Goal: Task Accomplishment & Management: Use online tool/utility

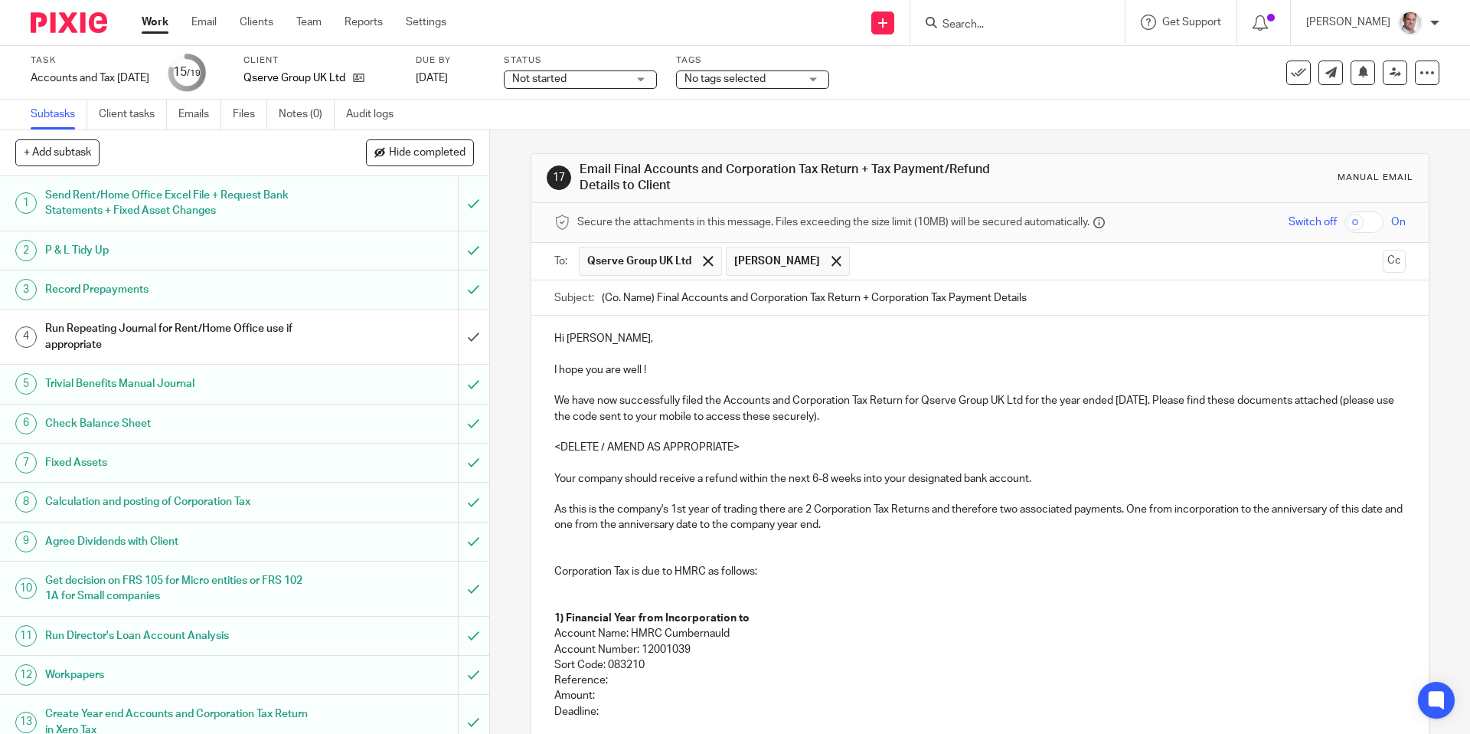
click at [570, 337] on p "Hi [PERSON_NAME]," at bounding box center [979, 338] width 851 height 15
click at [626, 367] on p "I hope you are well !" at bounding box center [979, 377] width 851 height 31
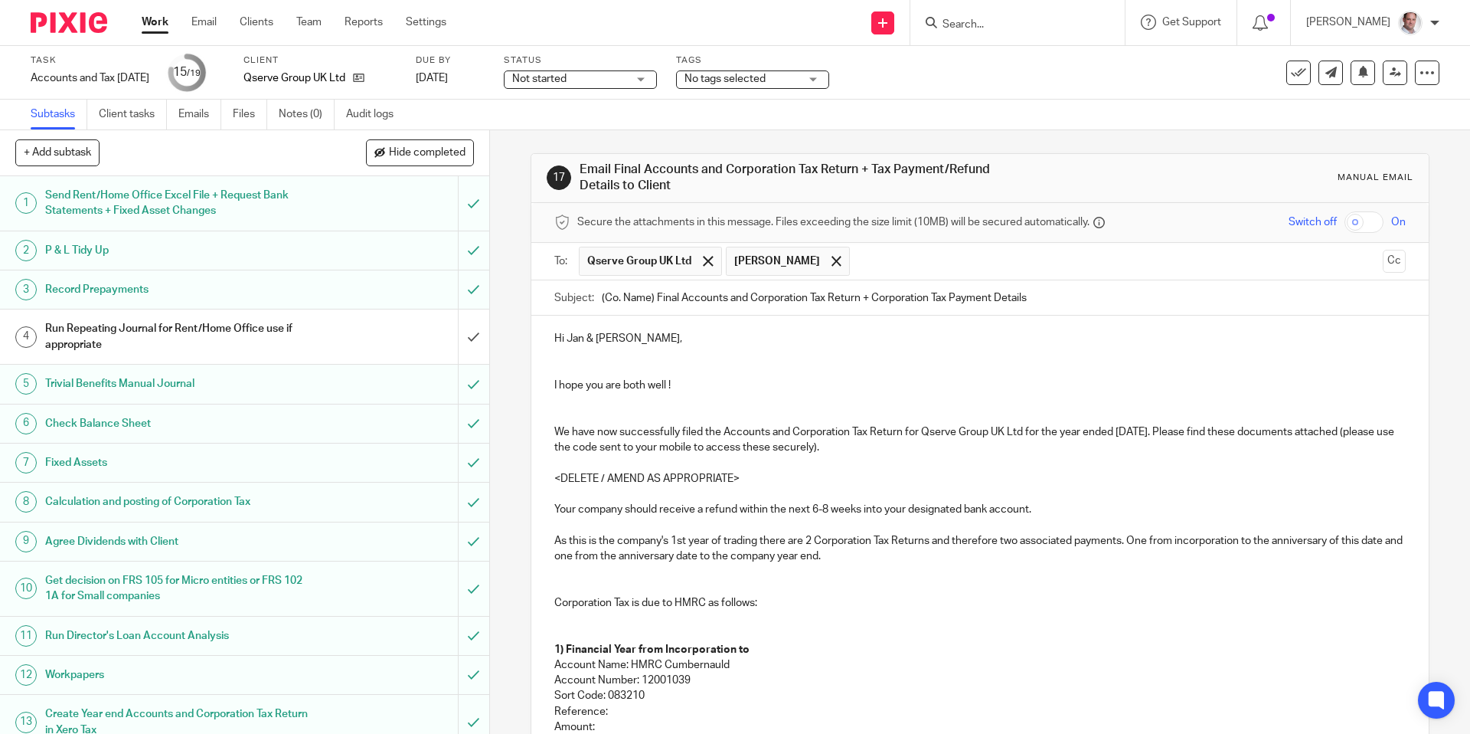
drag, startPoint x: 1177, startPoint y: 428, endPoint x: 1176, endPoint y: 480, distance: 52.1
click at [1177, 428] on p "We have now successfully filed the Accounts and Corporation Tax Return for Qser…" at bounding box center [979, 439] width 851 height 31
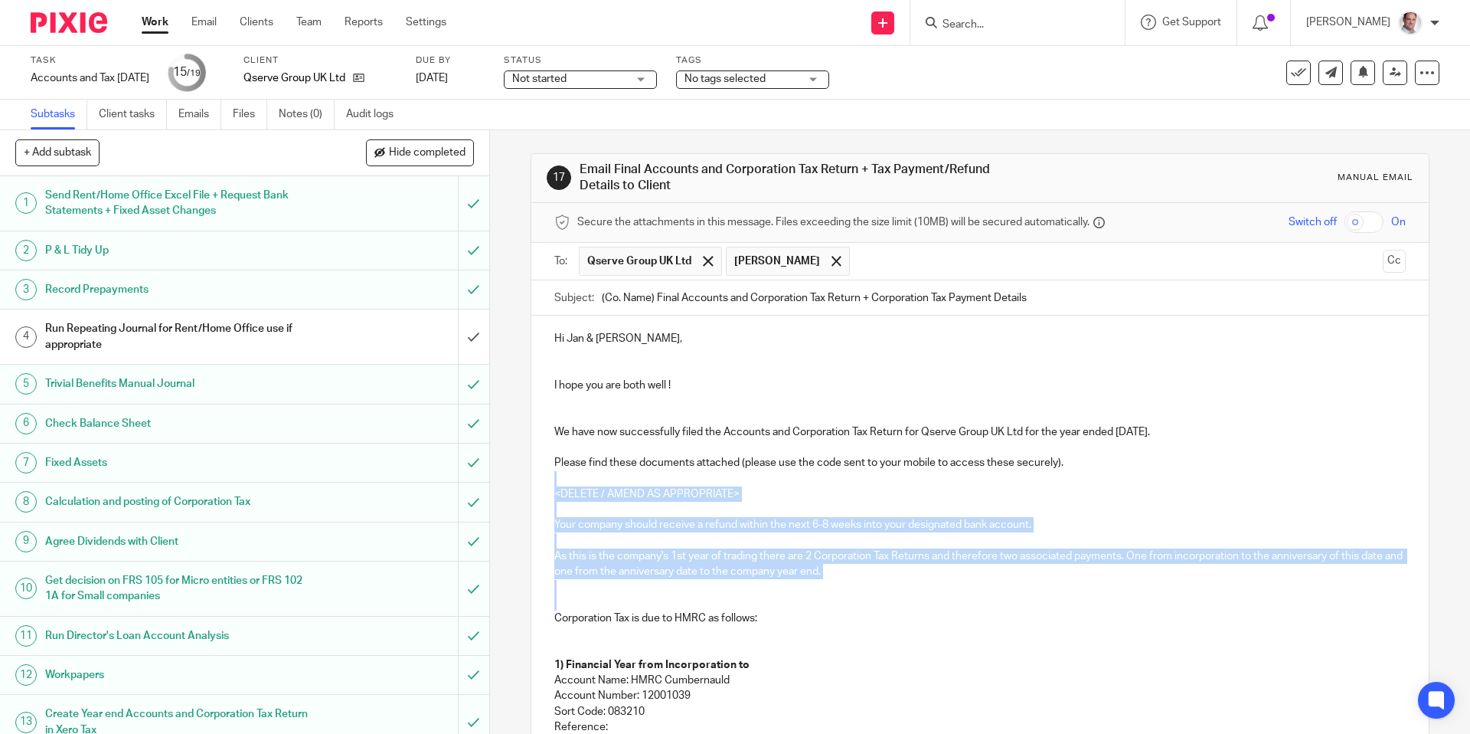
drag, startPoint x: 571, startPoint y: 476, endPoint x: 1094, endPoint y: 603, distance: 537.6
click at [1094, 603] on div "Hi [PERSON_NAME] & [PERSON_NAME], I hope you are both well ! We have now succes…" at bounding box center [980, 663] width 897 height 694
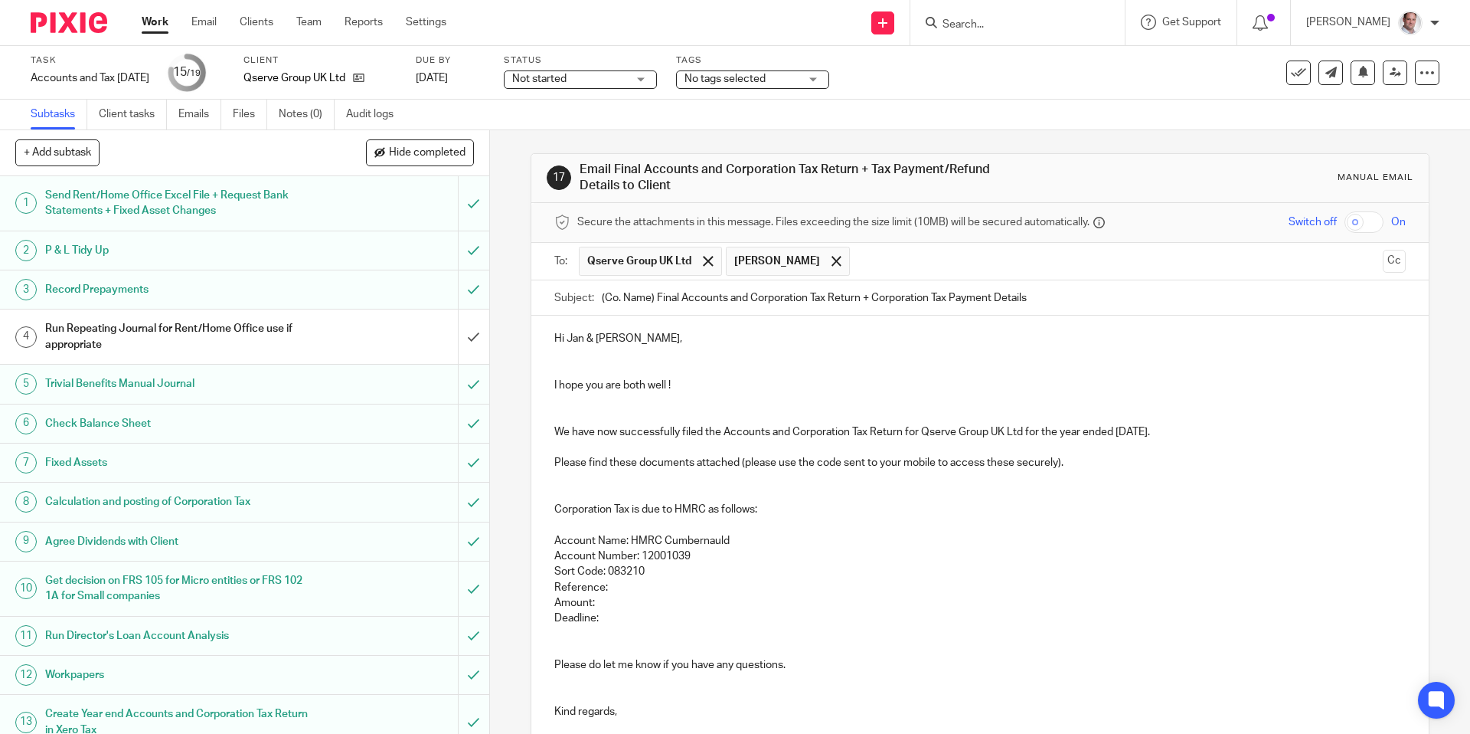
scroll to position [18, 0]
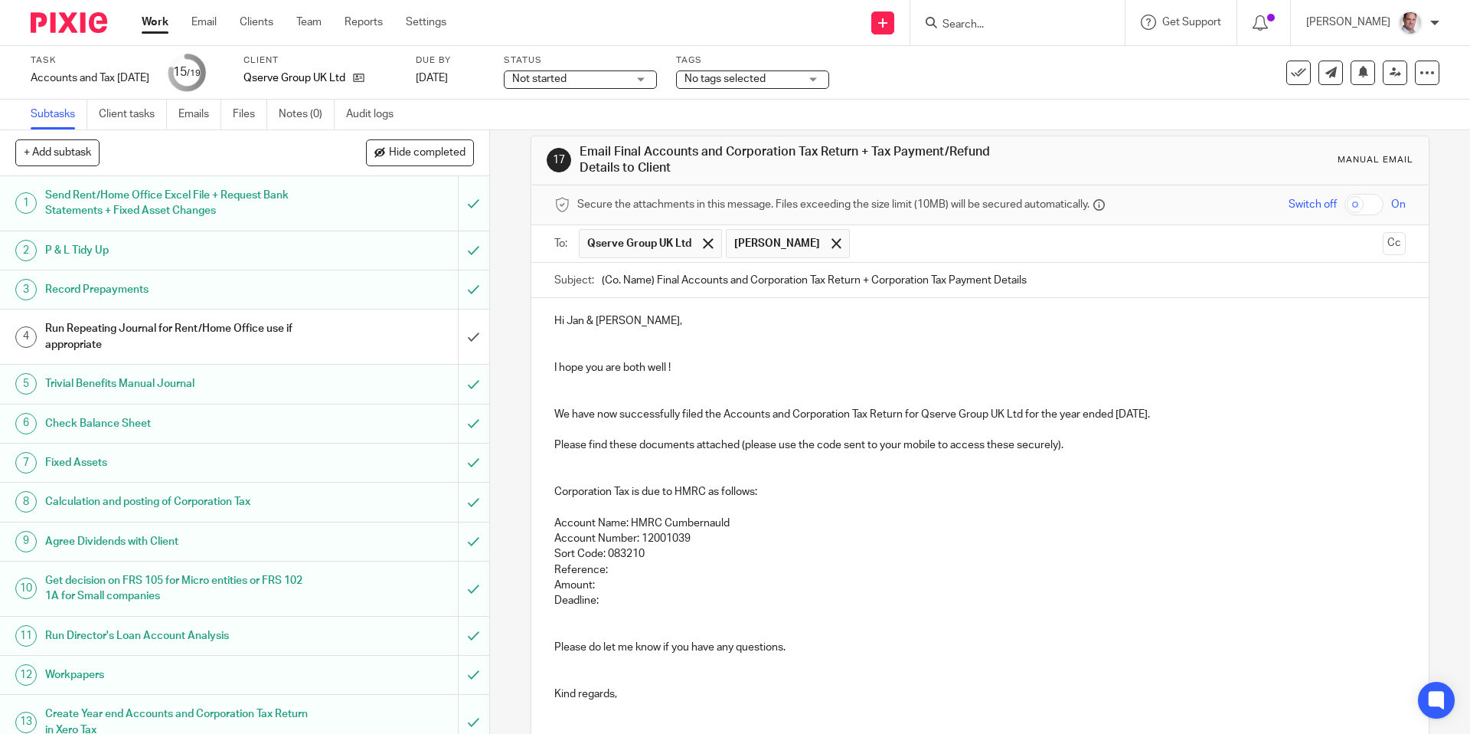
click at [921, 410] on p "We have now successfully filed the Accounts and Corporation Tax Return for Qser…" at bounding box center [979, 430] width 851 height 47
drag, startPoint x: 925, startPoint y: 413, endPoint x: 1022, endPoint y: 418, distance: 96.6
click at [1022, 418] on p "We have now successfully filed the Accounts and Corporation Tax Return for Qser…" at bounding box center [979, 430] width 851 height 47
copy p "Qserve Group UK Ltd"
drag, startPoint x: 655, startPoint y: 280, endPoint x: 594, endPoint y: 282, distance: 60.5
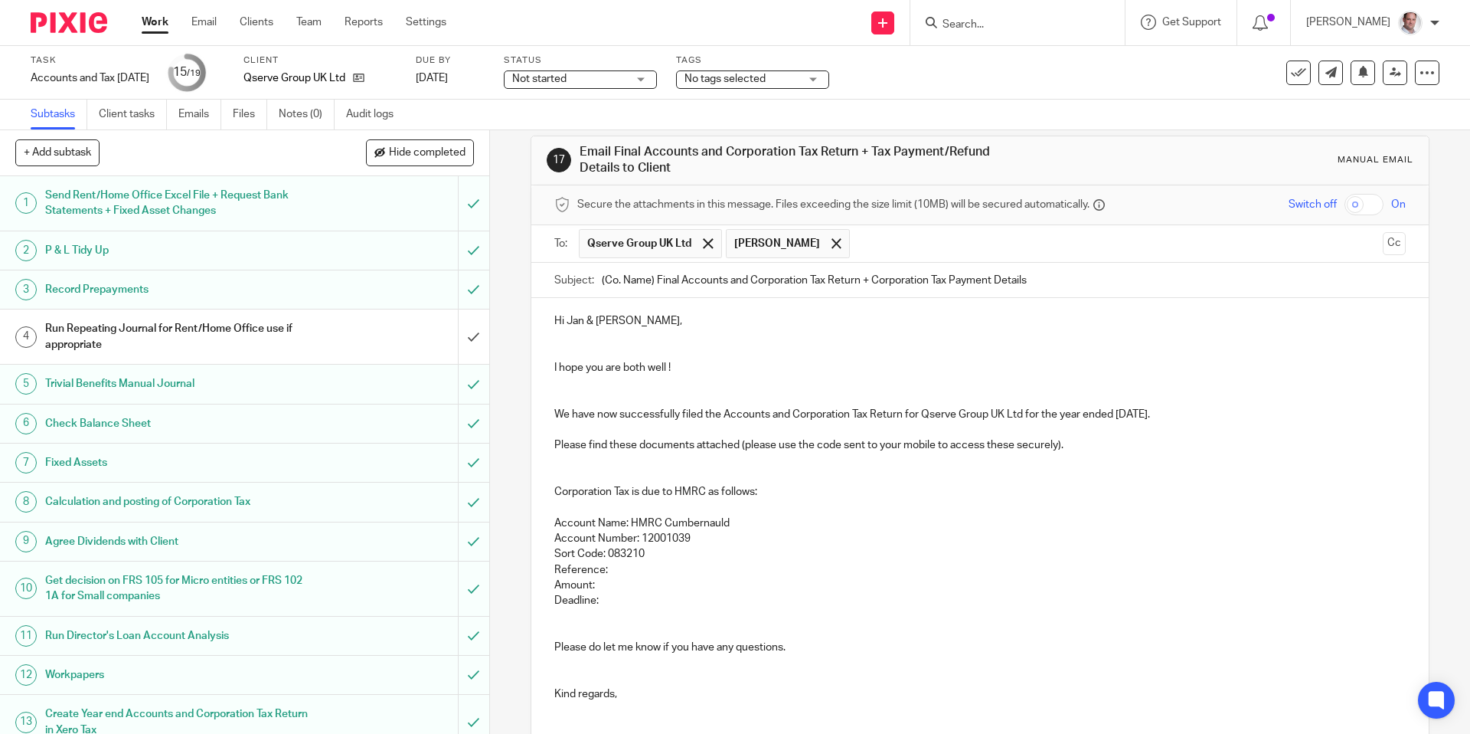
click at [594, 282] on div "Subject: (Co. Name) Final Accounts and Corporation Tax Return + Corporation Tax…" at bounding box center [979, 280] width 851 height 34
paste input "Qserve Group UK Ltd"
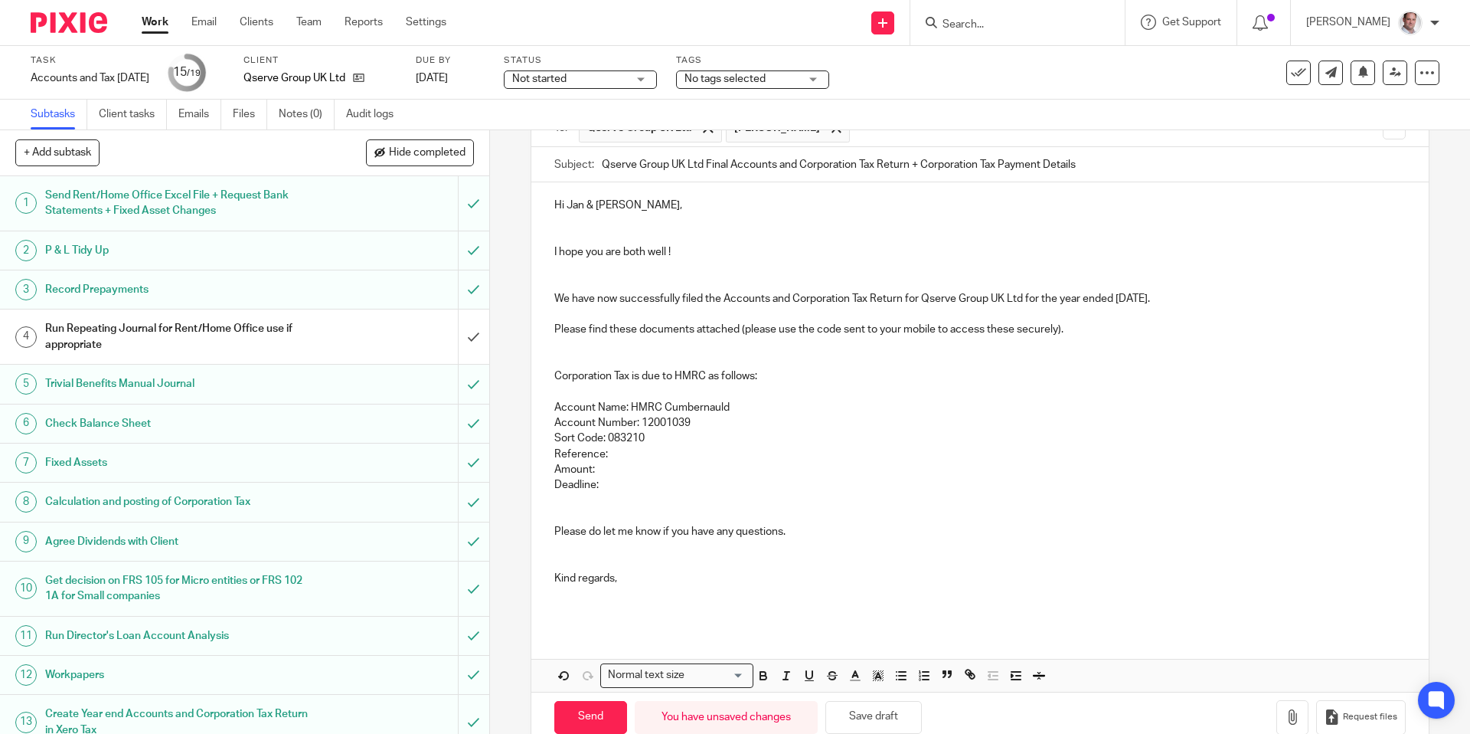
scroll to position [165, 0]
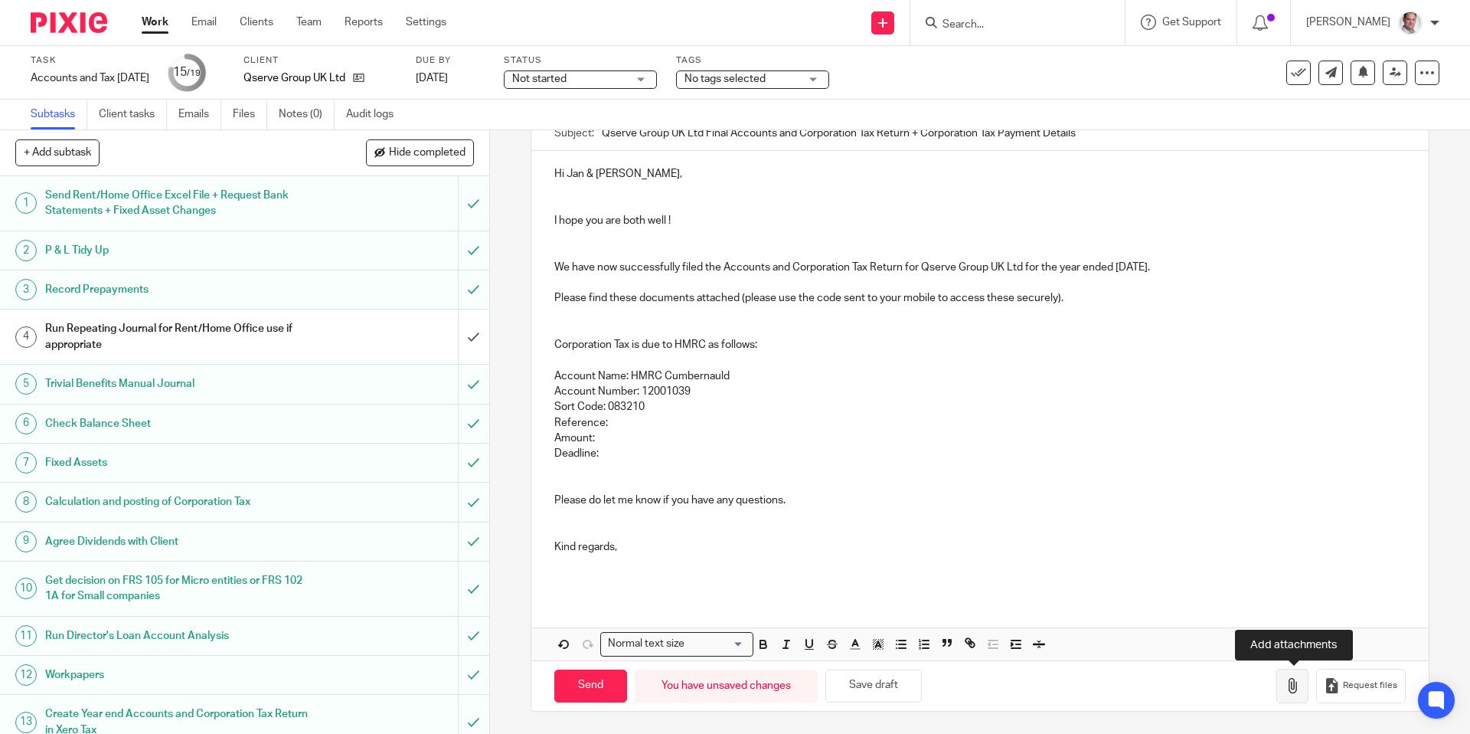
type input "Qserve Group UK Ltd Final Accounts and Corporation Tax Return + Corporation Tax…"
click at [1294, 685] on icon "button" at bounding box center [1292, 685] width 15 height 15
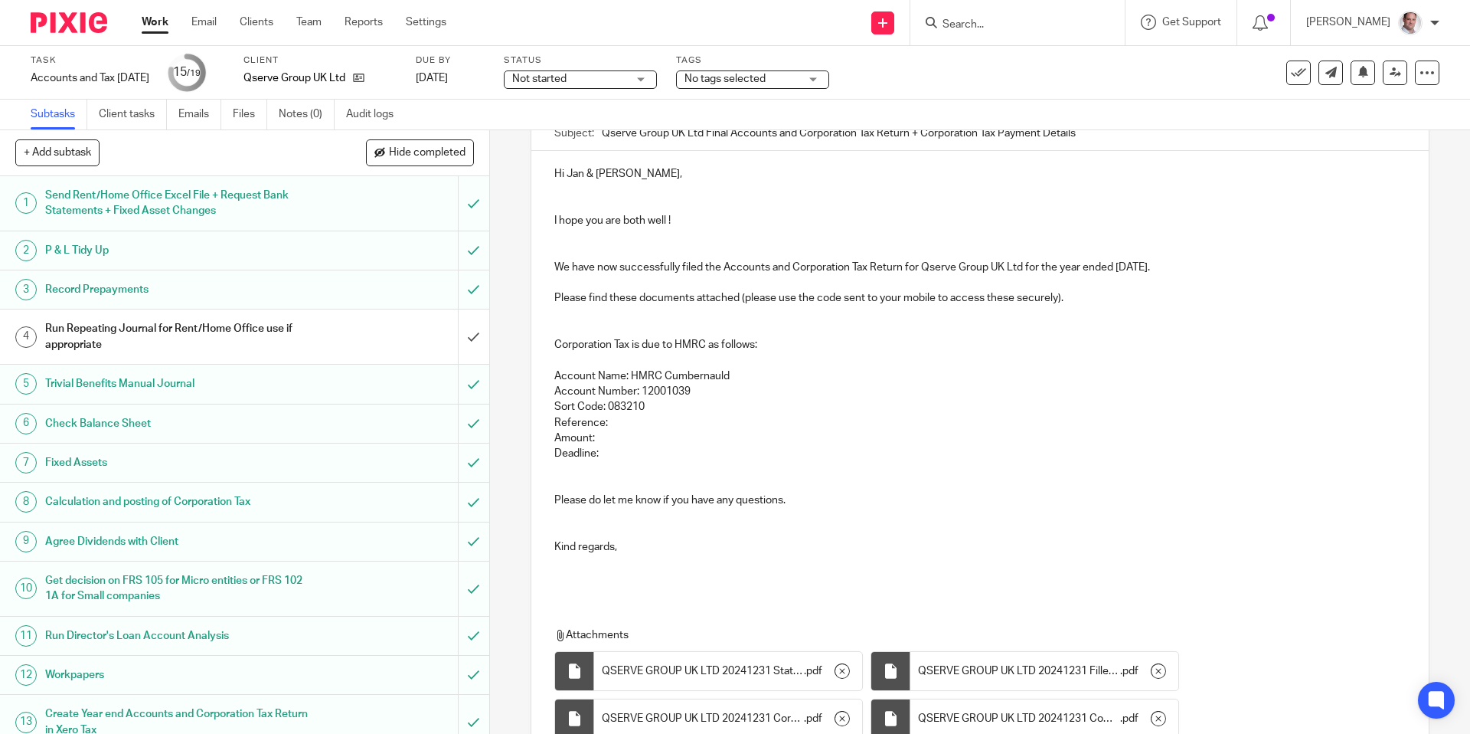
click at [626, 420] on p "Reference:" at bounding box center [979, 422] width 851 height 15
click at [607, 437] on p "Amount:" at bounding box center [979, 437] width 851 height 15
click at [599, 435] on p "Amount: £60,655.87" at bounding box center [979, 437] width 851 height 15
click at [620, 420] on p "Reference:" at bounding box center [979, 422] width 851 height 15
click at [619, 450] on p "Deadline:" at bounding box center [979, 453] width 851 height 15
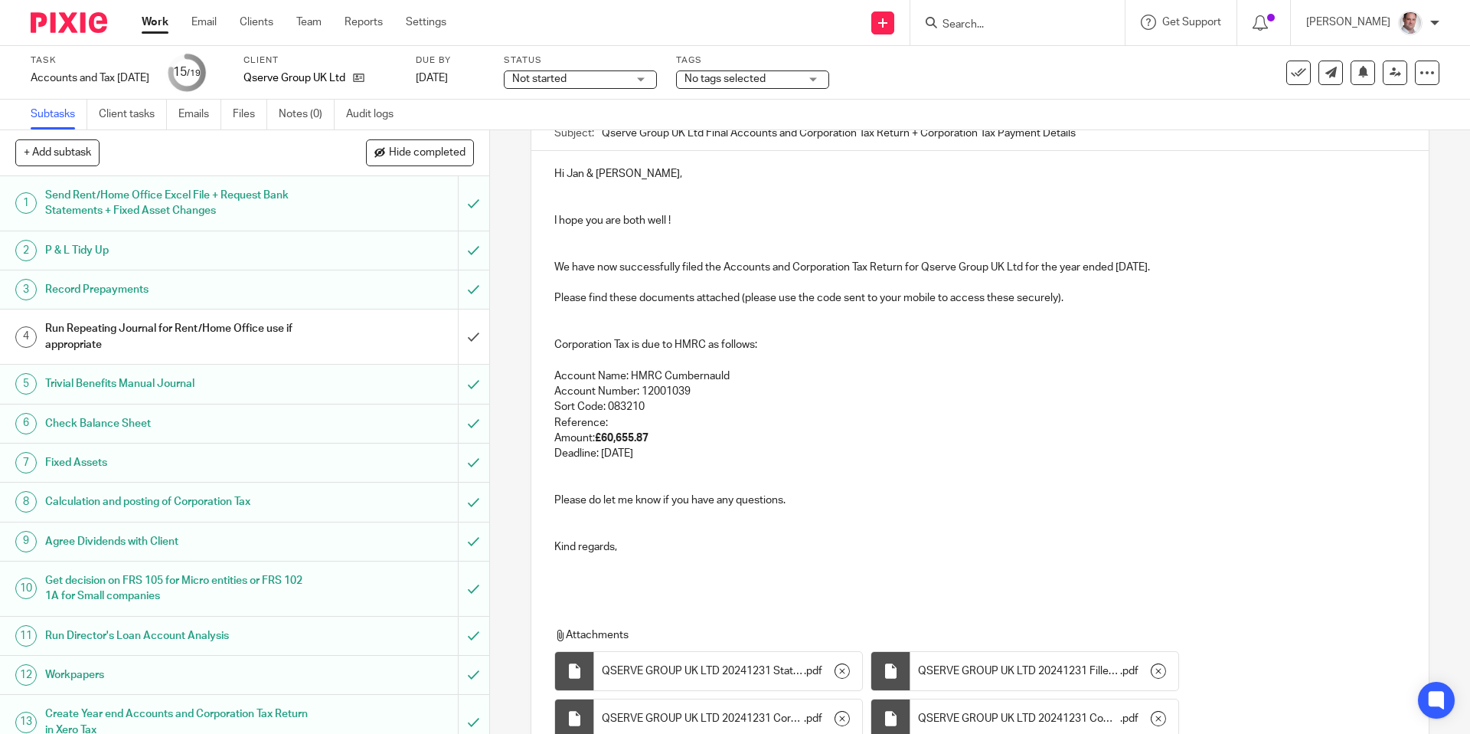
scroll to position [157, 0]
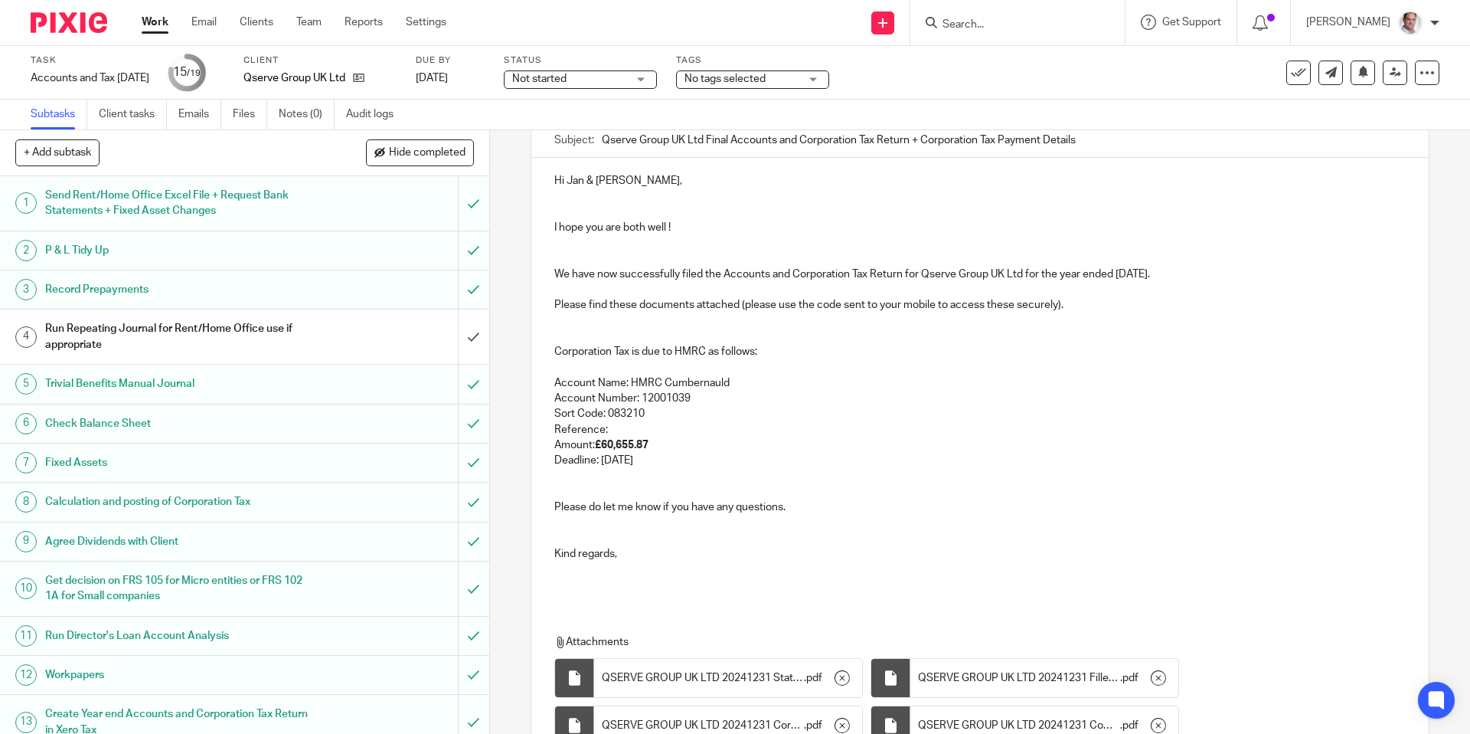
click at [604, 454] on p "Deadline: [DATE]" at bounding box center [979, 460] width 851 height 15
click at [730, 473] on p at bounding box center [979, 484] width 851 height 31
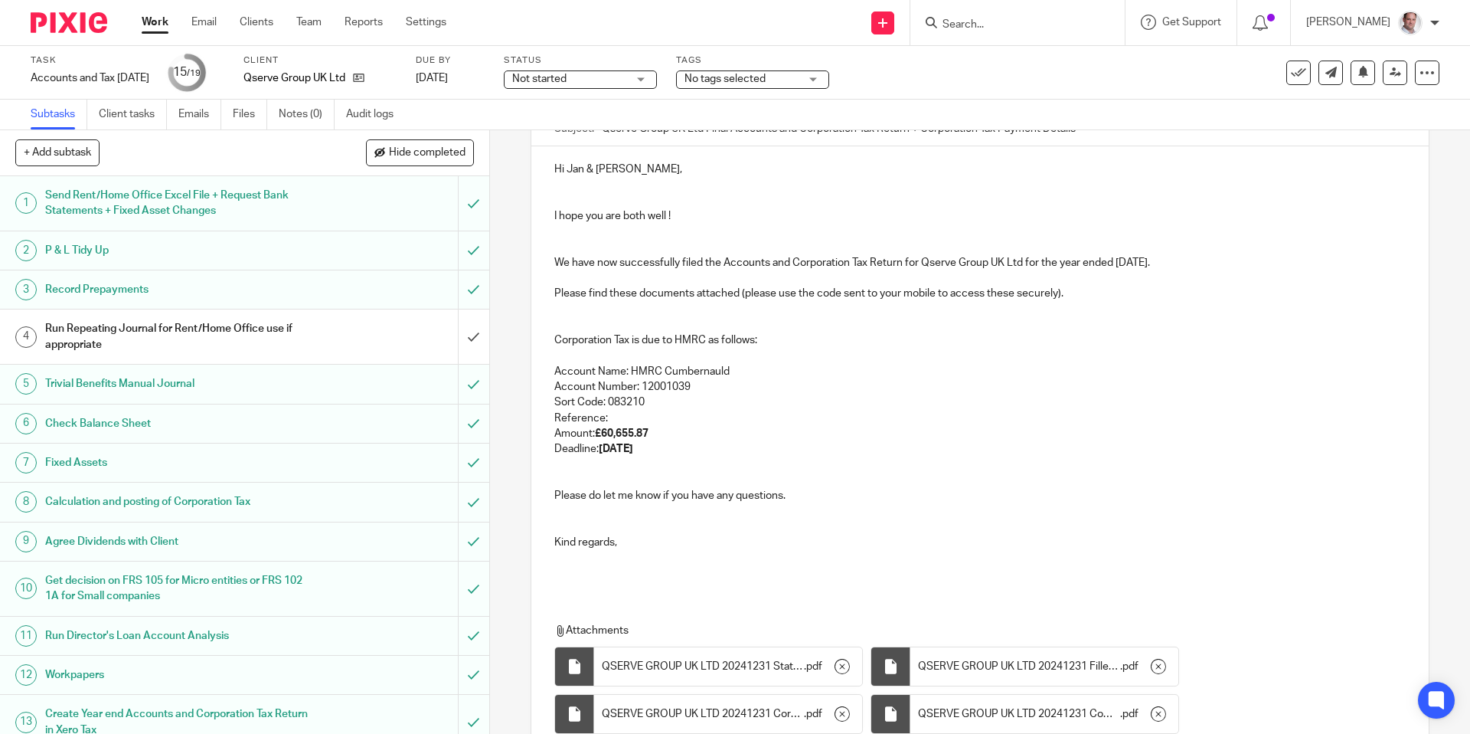
scroll to position [177, 0]
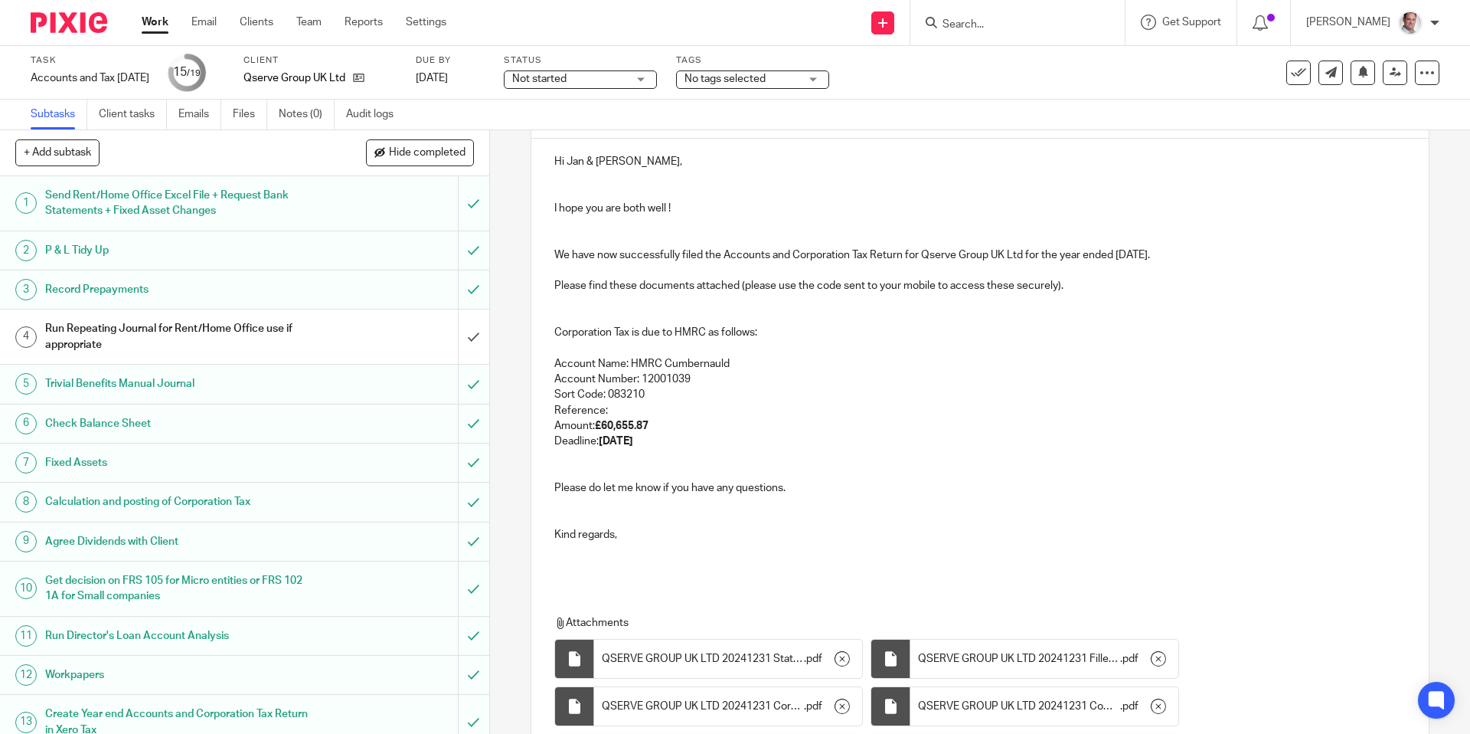
click at [672, 403] on p "Reference:" at bounding box center [979, 410] width 851 height 15
click at [630, 407] on p "Reference:" at bounding box center [979, 410] width 851 height 15
drag, startPoint x: 610, startPoint y: 410, endPoint x: 616, endPoint y: 434, distance: 25.3
click at [610, 409] on p "Reference: 5788821174A00108A" at bounding box center [979, 410] width 851 height 15
click at [794, 410] on p "Reference: 5788821174A00108A" at bounding box center [979, 410] width 851 height 15
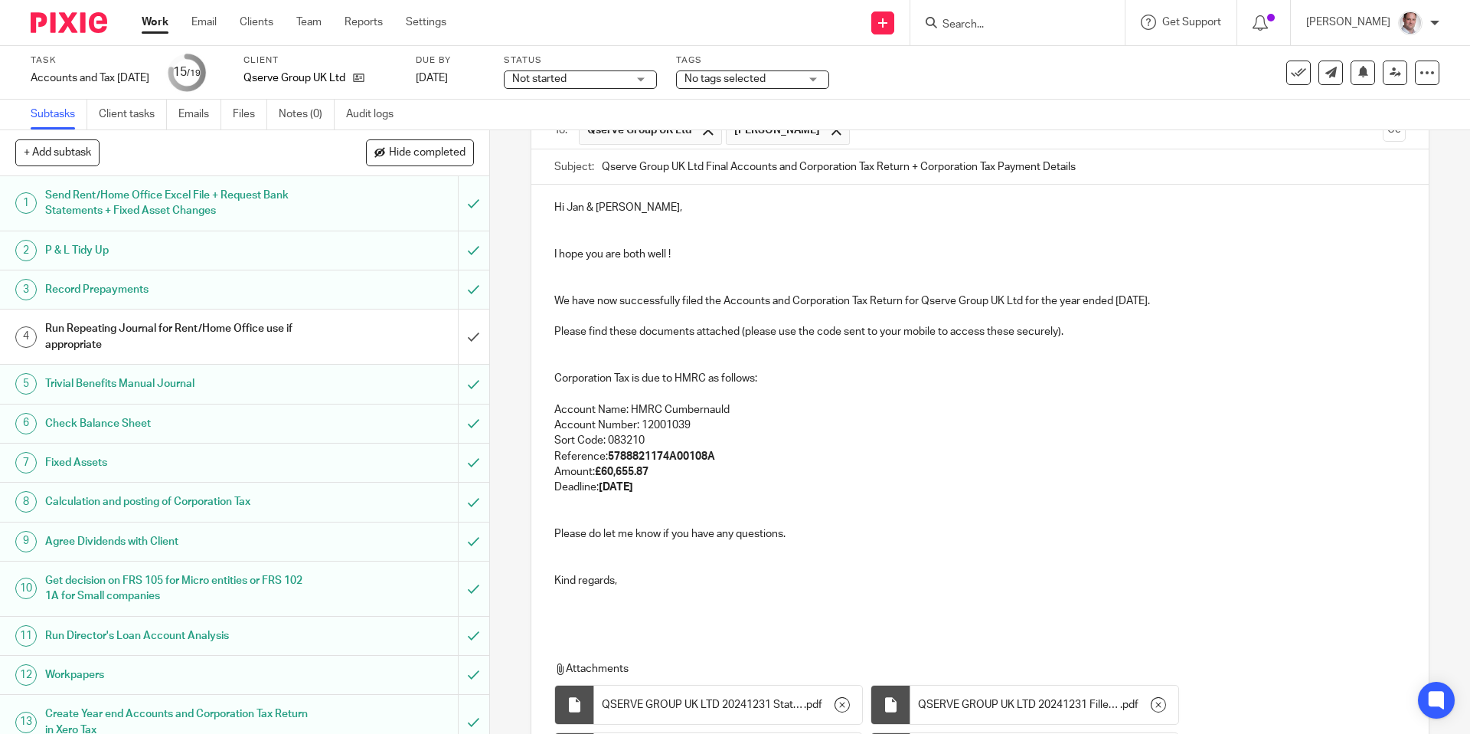
scroll to position [97, 0]
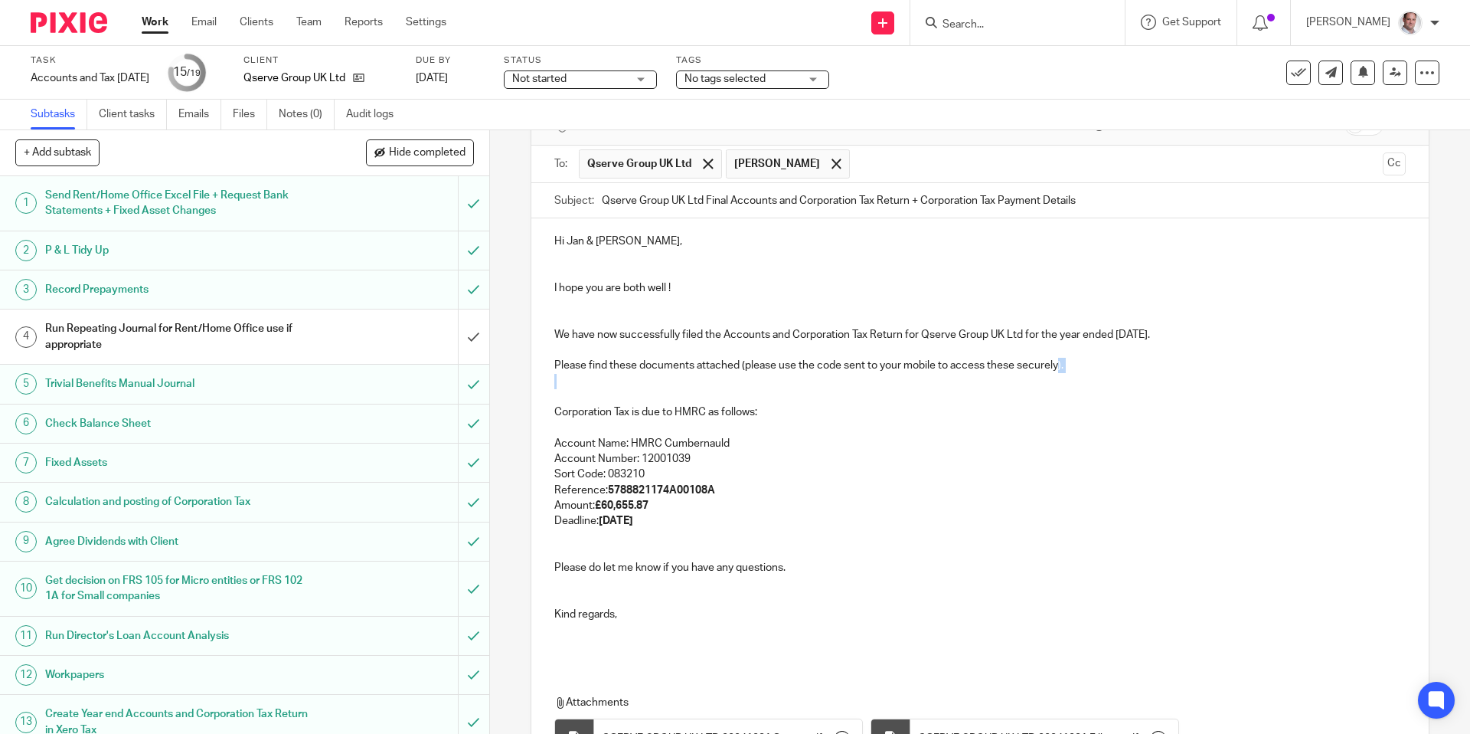
drag, startPoint x: 1060, startPoint y: 363, endPoint x: 744, endPoint y: 373, distance: 316.5
click at [744, 373] on div "Hi [PERSON_NAME] & [PERSON_NAME], I hope you are both well ! We have now succes…" at bounding box center [980, 441] width 897 height 446
click at [741, 365] on p "We have now successfully filed the Accounts and Corporation Tax Return for Qser…" at bounding box center [979, 350] width 851 height 47
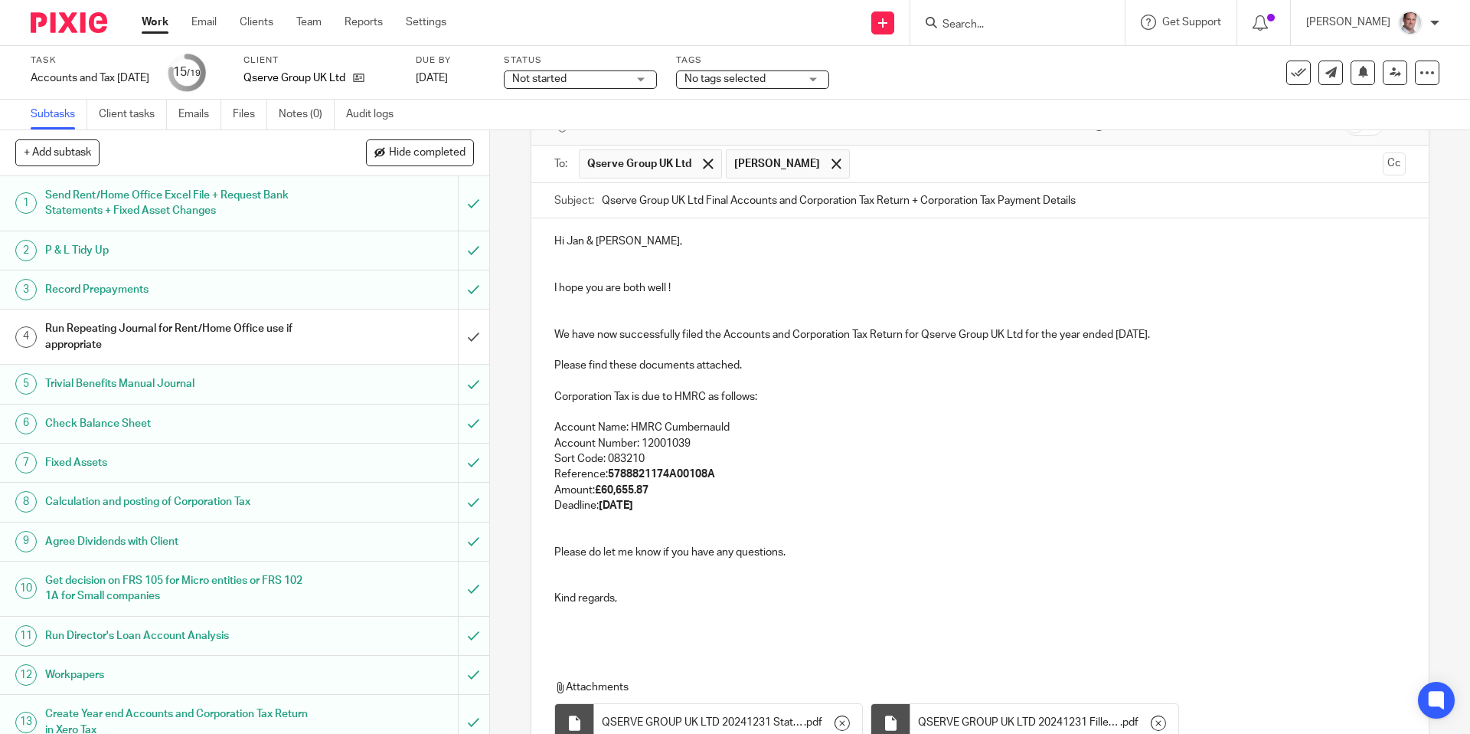
click at [657, 383] on p at bounding box center [979, 381] width 851 height 15
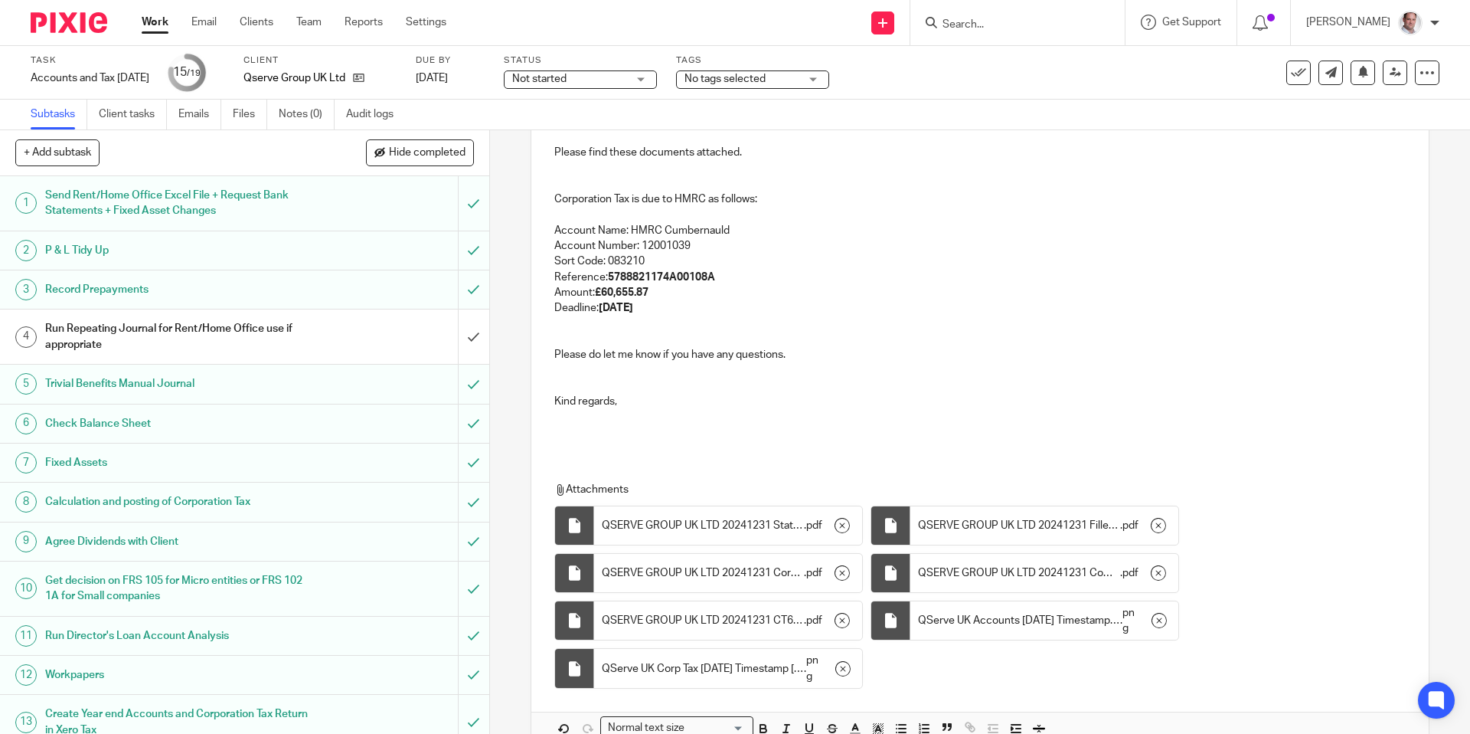
scroll to position [394, 0]
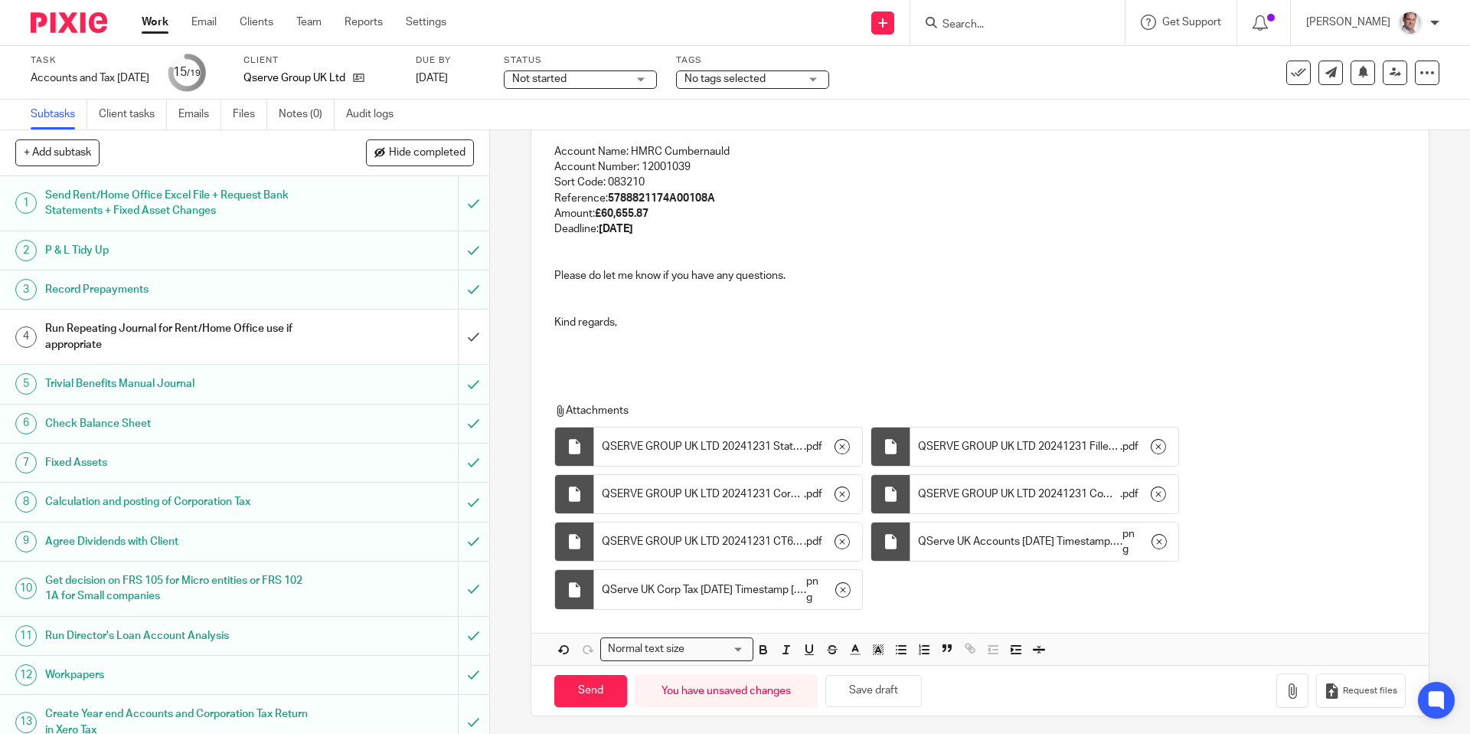
drag, startPoint x: 594, startPoint y: 682, endPoint x: 717, endPoint y: 322, distance: 379.8
click at [715, 325] on form "Secure the attachments in this message. Files exceeding the size limit (10MB) w…" at bounding box center [980, 264] width 897 height 901
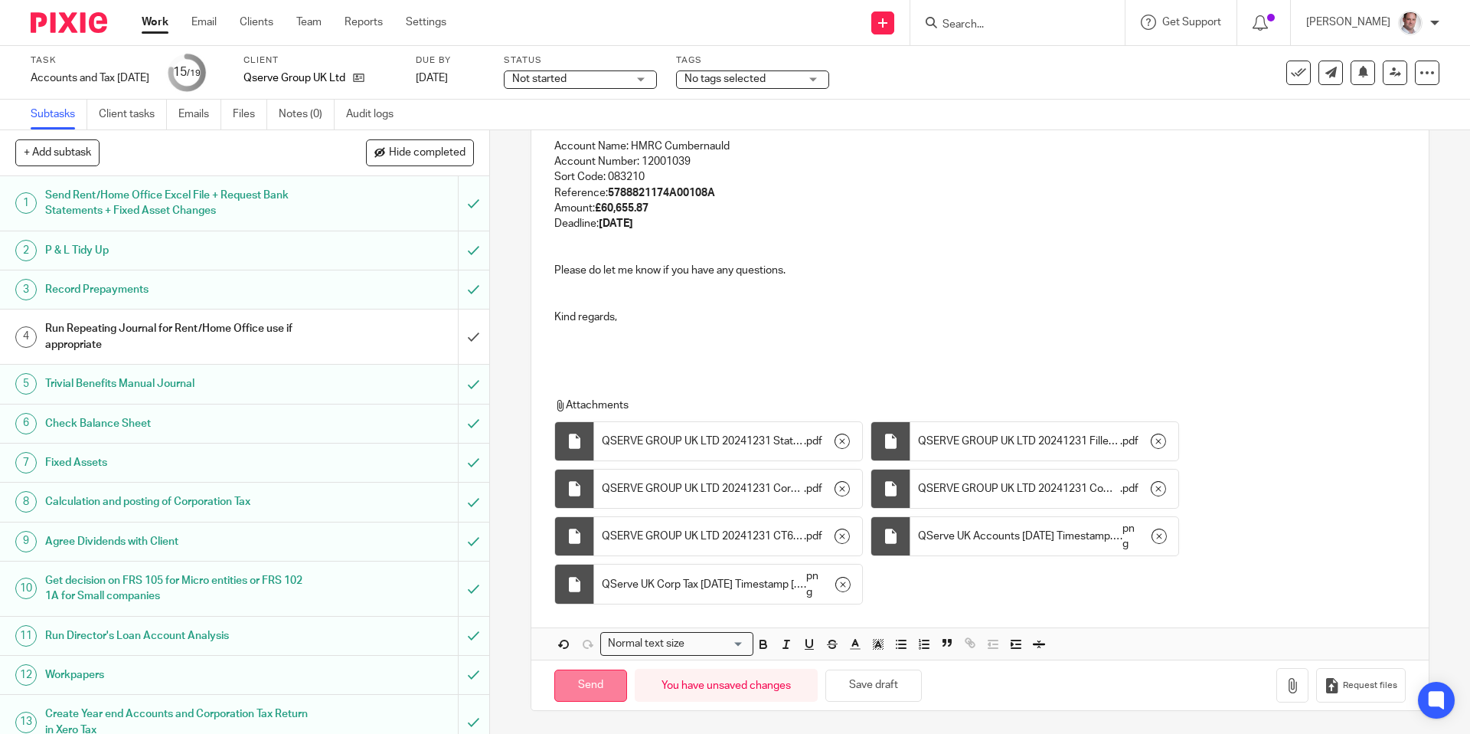
click at [584, 692] on input "Send" at bounding box center [590, 685] width 73 height 33
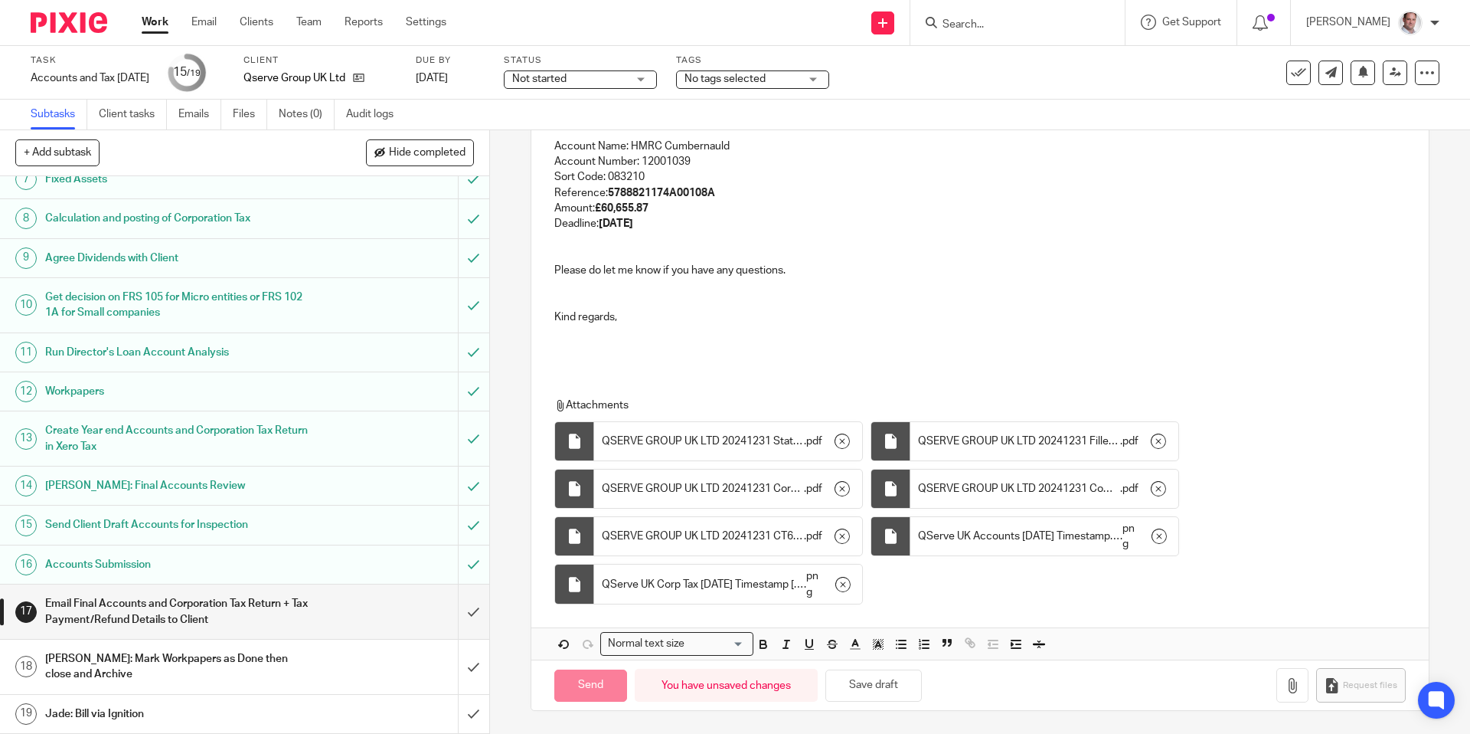
type input "Sent"
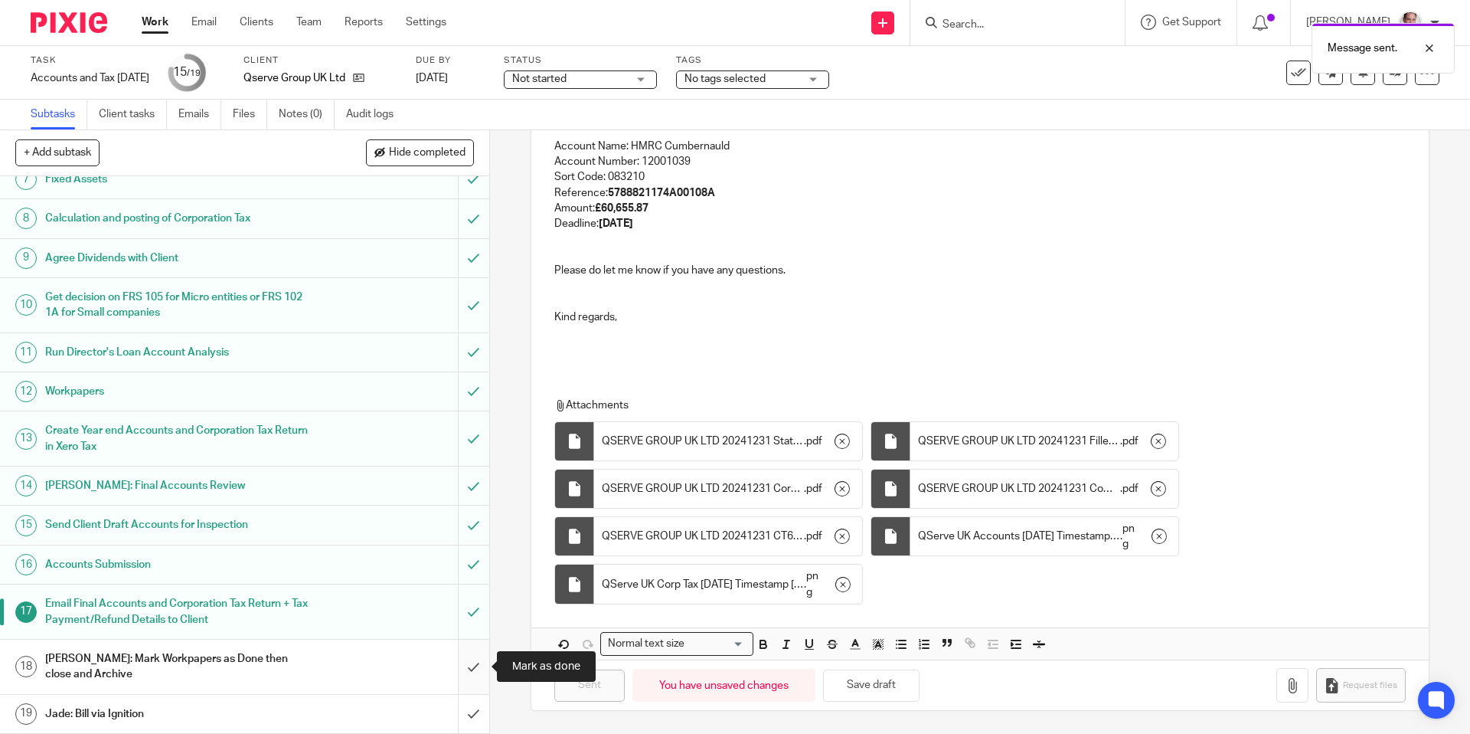
click at [475, 664] on input "submit" at bounding box center [244, 667] width 489 height 54
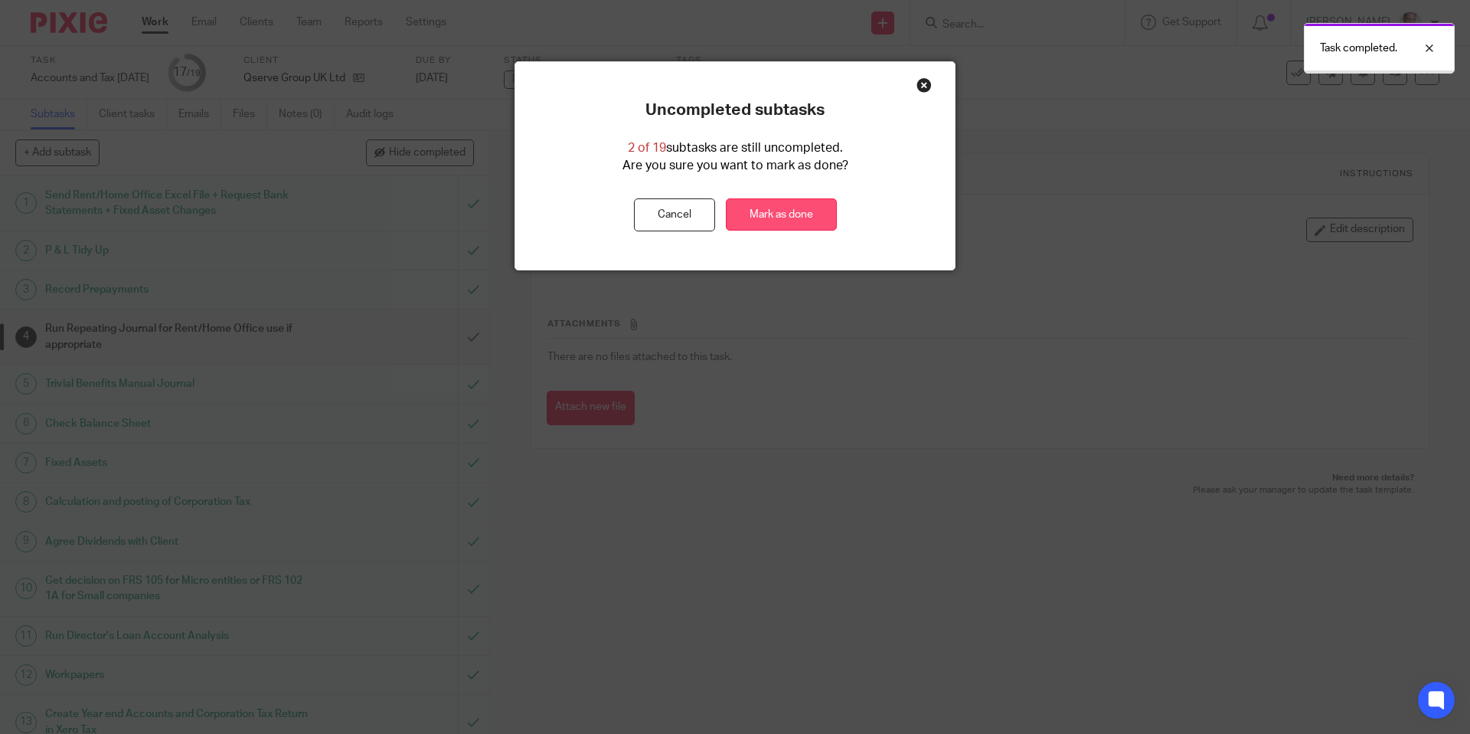
click at [754, 221] on link "Mark as done" at bounding box center [781, 214] width 111 height 33
